Goal: Task Accomplishment & Management: Use online tool/utility

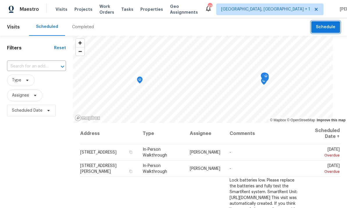
click at [329, 26] on span "Schedule" at bounding box center [325, 27] width 19 height 7
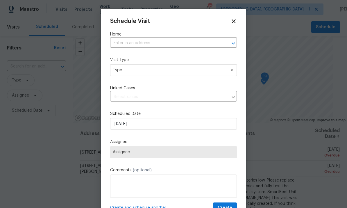
click at [150, 46] on input "text" at bounding box center [165, 43] width 110 height 9
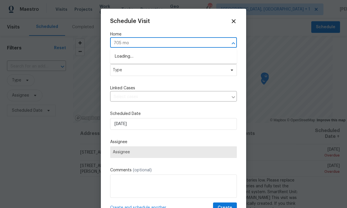
type input "705 mor"
click at [161, 58] on li "705 Morton Farm Rd, Holly Springs, NC 27540" at bounding box center [173, 57] width 127 height 10
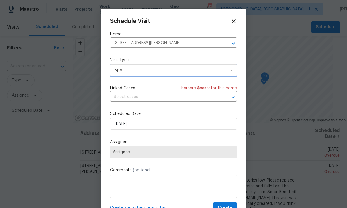
click at [225, 74] on span "Type" at bounding box center [173, 70] width 127 height 12
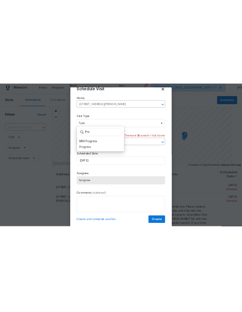
scroll to position [11, 0]
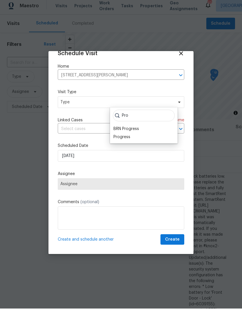
type input "Pro"
click at [126, 138] on div "Progress" at bounding box center [122, 141] width 17 height 6
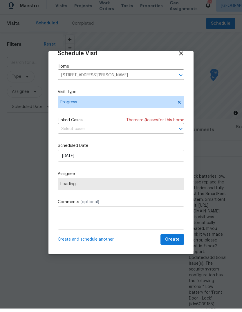
scroll to position [3, 0]
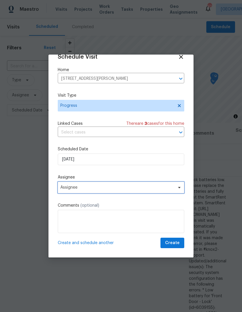
click at [177, 186] on icon at bounding box center [179, 187] width 5 height 5
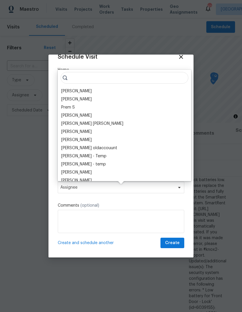
click at [88, 88] on div "[PERSON_NAME]" at bounding box center [76, 91] width 30 height 6
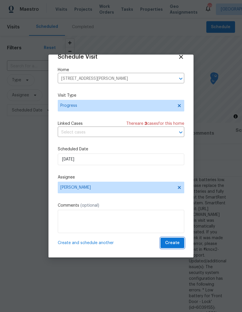
click at [176, 207] on span "Create" at bounding box center [172, 242] width 15 height 7
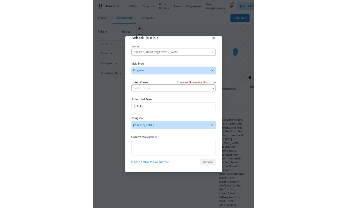
scroll to position [0, 0]
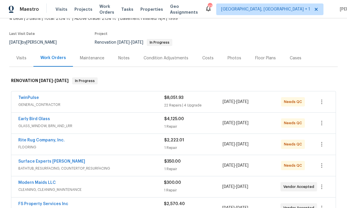
scroll to position [40, 0]
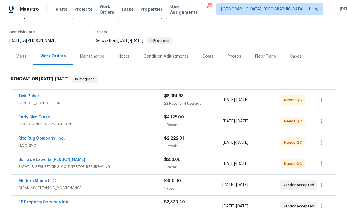
click at [32, 96] on link "TwinPulse" at bounding box center [28, 96] width 21 height 4
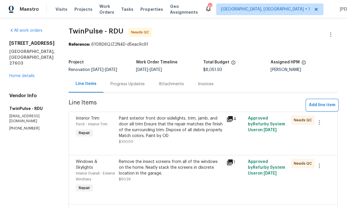
click at [322, 107] on span "Add line item" at bounding box center [322, 104] width 26 height 7
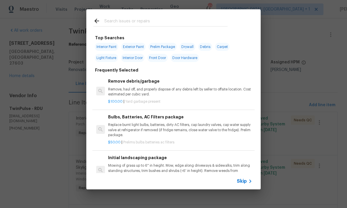
click at [119, 22] on input "text" at bounding box center [165, 21] width 123 height 9
click at [118, 21] on input "text" at bounding box center [165, 21] width 123 height 9
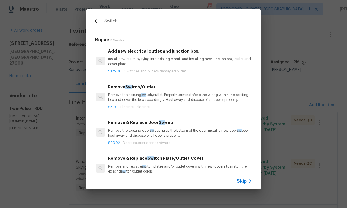
type input "Switche"
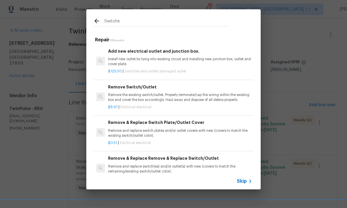
click at [173, 97] on p "Remove the existing switch/outlet. Properly terminate/cap the wiring within the…" at bounding box center [180, 97] width 144 height 10
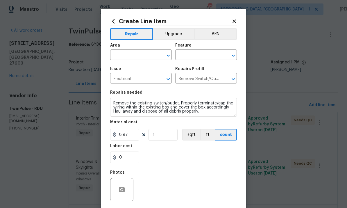
click at [127, 57] on input "text" at bounding box center [132, 55] width 45 height 9
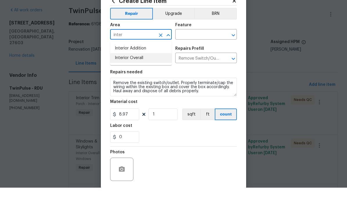
click at [135, 73] on li "Interior Overall" at bounding box center [141, 78] width 62 height 10
type input "Interior Overall"
click at [192, 51] on input "text" at bounding box center [197, 55] width 45 height 9
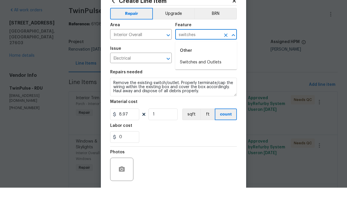
click at [210, 78] on li "Switches and Outlets" at bounding box center [206, 83] width 62 height 10
type input "Switches and Outlets"
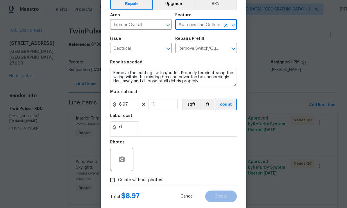
scroll to position [31, 0]
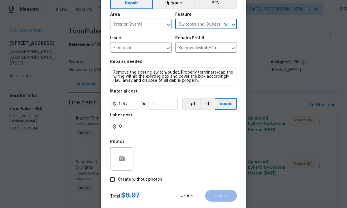
click at [115, 183] on input "Create without photos" at bounding box center [112, 179] width 11 height 11
checkbox input "true"
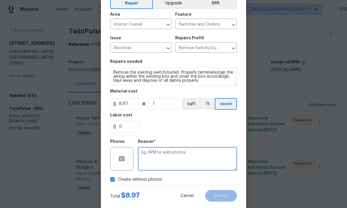
click at [156, 156] on textarea at bounding box center [187, 158] width 99 height 23
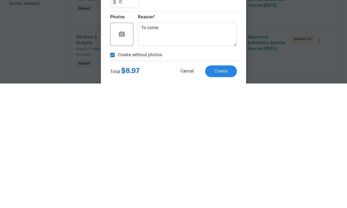
scroll to position [22, 0]
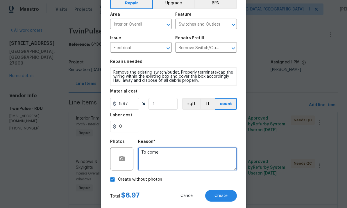
type textarea "To come"
click at [224, 194] on button "Create" at bounding box center [221, 196] width 32 height 12
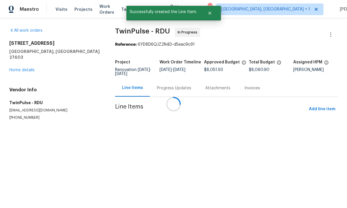
scroll to position [0, 0]
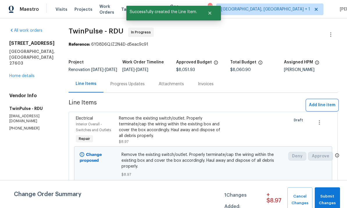
click at [320, 109] on span "Add line item" at bounding box center [322, 104] width 26 height 7
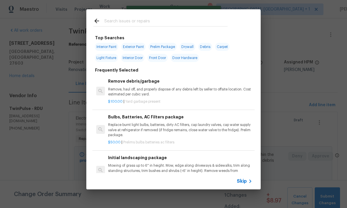
click at [120, 22] on input "text" at bounding box center [165, 21] width 123 height 9
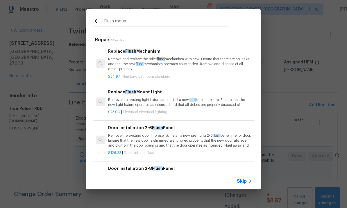
type input "Flush mount"
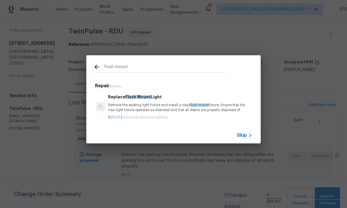
click at [158, 104] on p "Remove the existing light fixture and install a new, flush mount fixture. Ensur…" at bounding box center [180, 107] width 144 height 10
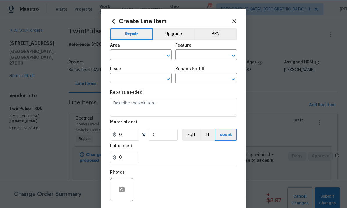
type input "Electrical Lighting"
type textarea "Remove the existing light fixture and install a new, flush mount fixture. Ensur…"
type input "1"
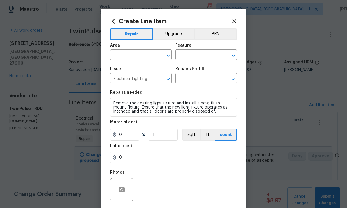
type input "Replace Flush Mount Light $25.00"
type input "25"
click at [124, 55] on input "text" at bounding box center [132, 55] width 45 height 9
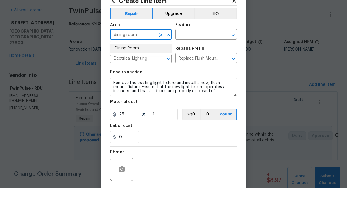
click at [132, 64] on li "Dining Room" at bounding box center [141, 69] width 62 height 10
type input "Dining Room"
click at [195, 51] on input "text" at bounding box center [197, 55] width 45 height 9
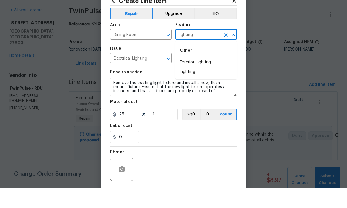
scroll to position [20, 0]
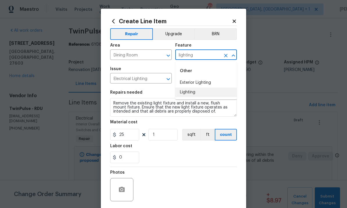
click at [191, 87] on li "Lighting" at bounding box center [206, 92] width 62 height 10
type input "Lighting"
click at [109, 102] on div "Create Line Item Repair Upgrade BRN Area Dining Room ​ Feature Lighting ​ Issue…" at bounding box center [173, 125] width 145 height 233
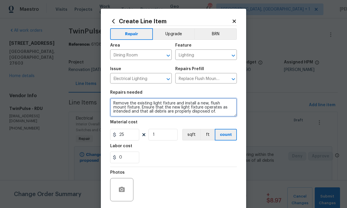
click at [161, 104] on textarea "Remove the existing light fixture and install a new, flush mount fixture. Ensur…" at bounding box center [173, 107] width 127 height 19
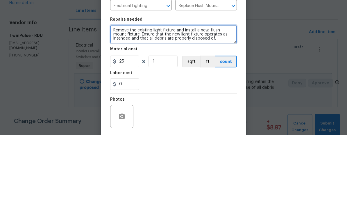
click at [153, 98] on textarea "Remove the existing light fixture and install a new, flush mount fixture. Ensur…" at bounding box center [173, 107] width 127 height 19
click at [183, 98] on textarea "Remove the existing chandelier light fixture and install a new, flush mount fix…" at bounding box center [173, 107] width 127 height 19
click at [143, 98] on textarea "Remove the existing chandelier fixture and install a new, flush mount fixture. …" at bounding box center [173, 107] width 127 height 19
type textarea "Remove the existing chandelier fixture and install a new, flush mount fixture. …"
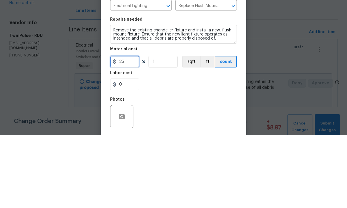
click at [127, 129] on input "25" at bounding box center [124, 135] width 29 height 12
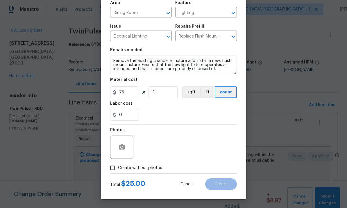
scroll to position [44, 0]
type input "75"
click at [115, 170] on input "Create without photos" at bounding box center [112, 167] width 11 height 11
checkbox input "true"
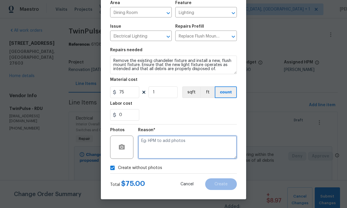
click at [150, 142] on textarea at bounding box center [187, 146] width 99 height 23
type textarea "To come"
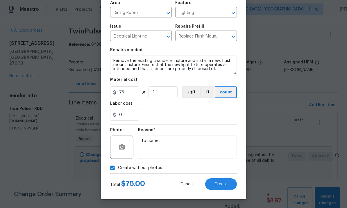
click at [222, 179] on button "Create" at bounding box center [221, 184] width 32 height 12
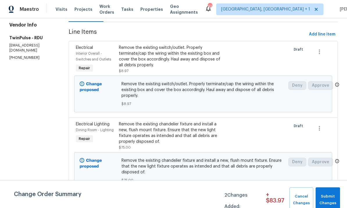
scroll to position [74, 0]
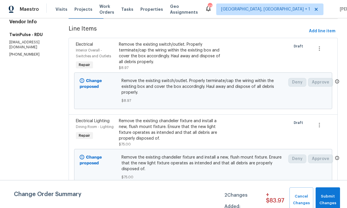
click at [164, 141] on div "Remove the existing chandelier fixture and install a new, flush mount fixture. …" at bounding box center [171, 129] width 104 height 23
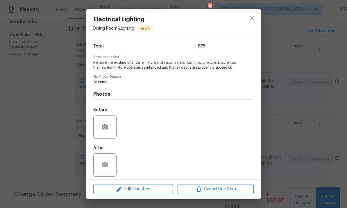
scroll to position [49, 0]
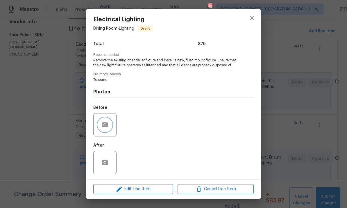
click at [105, 127] on icon "button" at bounding box center [105, 124] width 6 height 5
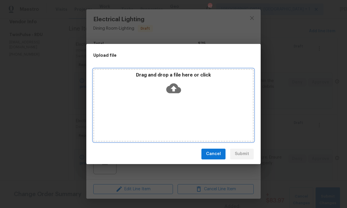
click at [178, 85] on icon at bounding box center [173, 88] width 15 height 15
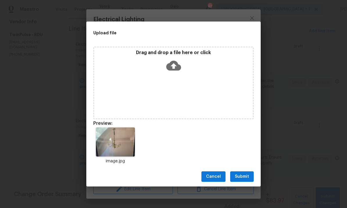
click at [243, 175] on span "Submit" at bounding box center [242, 176] width 14 height 7
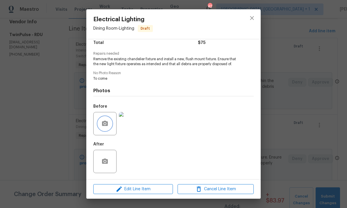
scroll to position [51, 0]
click at [253, 21] on icon "close" at bounding box center [251, 18] width 7 height 7
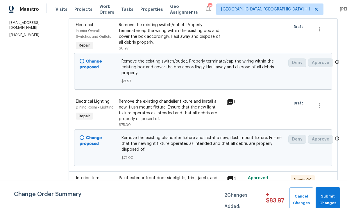
scroll to position [94, 0]
click at [178, 35] on div "Remove the existing switch/outlet. Properly terminate/cap the wiring within the…" at bounding box center [171, 32] width 104 height 23
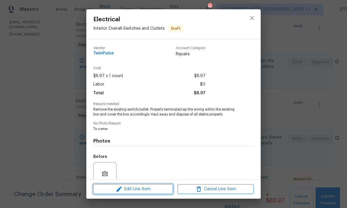
click at [147, 186] on span "Edit Line Item" at bounding box center [133, 188] width 76 height 7
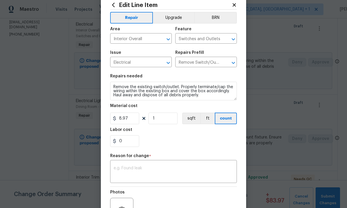
scroll to position [16, 0]
click at [141, 169] on textarea at bounding box center [174, 172] width 120 height 12
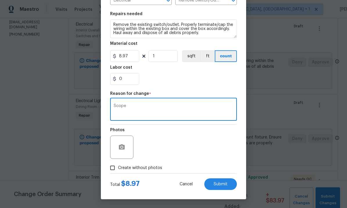
scroll to position [79, 0]
type textarea "Scope"
click at [126, 145] on button "button" at bounding box center [122, 147] width 14 height 14
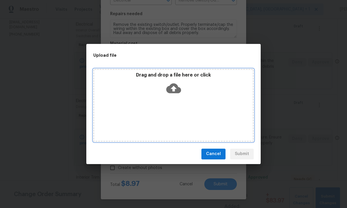
click at [174, 89] on icon at bounding box center [173, 88] width 15 height 15
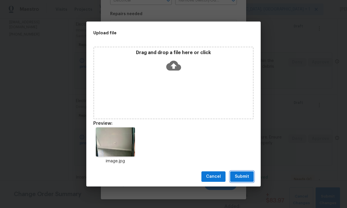
click at [244, 178] on span "Submit" at bounding box center [242, 176] width 14 height 7
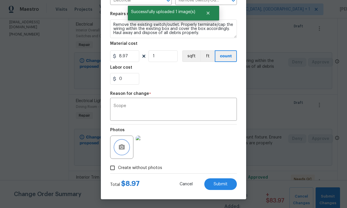
scroll to position [80, 0]
click at [223, 181] on button "Submit" at bounding box center [220, 184] width 33 height 12
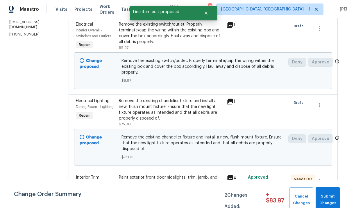
scroll to position [0, 0]
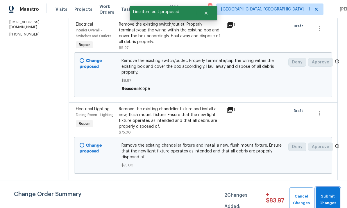
click at [329, 199] on span "Submit Changes" at bounding box center [327, 199] width 19 height 13
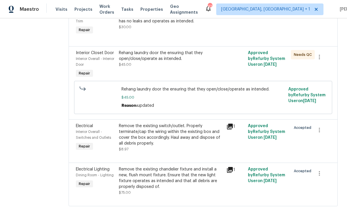
scroll to position [1561, 0]
